Goal: Book appointment/travel/reservation

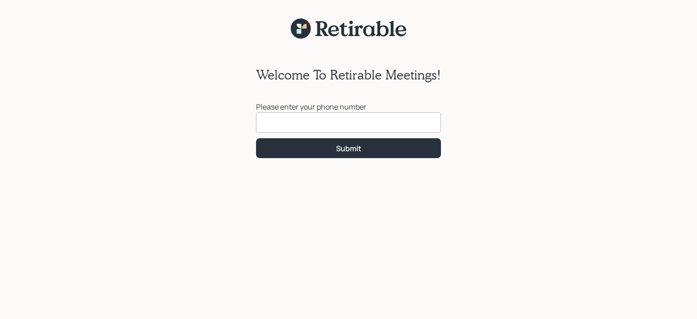
drag, startPoint x: 438, startPoint y: 233, endPoint x: 419, endPoint y: 210, distance: 30.5
click at [438, 233] on div "Welcome To Retirable Meetings! Please enter your phone number Submit" at bounding box center [348, 184] width 697 height 291
click at [341, 120] on input at bounding box center [348, 122] width 185 height 20
type input "[PHONE_NUMBER]"
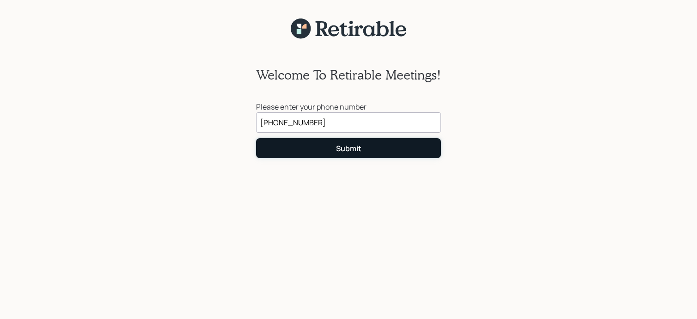
click at [345, 151] on div "Submit" at bounding box center [348, 148] width 25 height 10
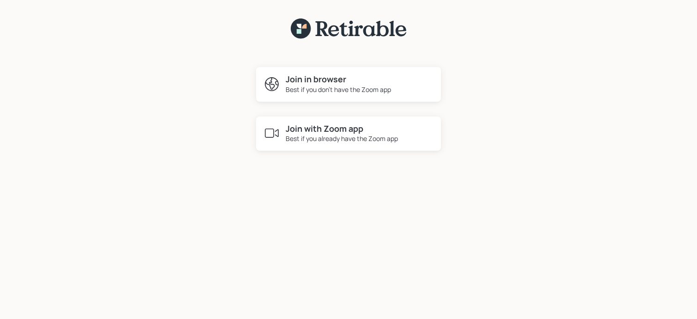
drag, startPoint x: 431, startPoint y: 247, endPoint x: 423, endPoint y: 233, distance: 16.2
click at [431, 246] on div "Join in browser Best if you don't have the Zoom app Join with Zoom app Best if …" at bounding box center [348, 184] width 697 height 291
click at [356, 132] on h4 "Join with Zoom app" at bounding box center [342, 129] width 112 height 10
